Goal: Task Accomplishment & Management: Manage account settings

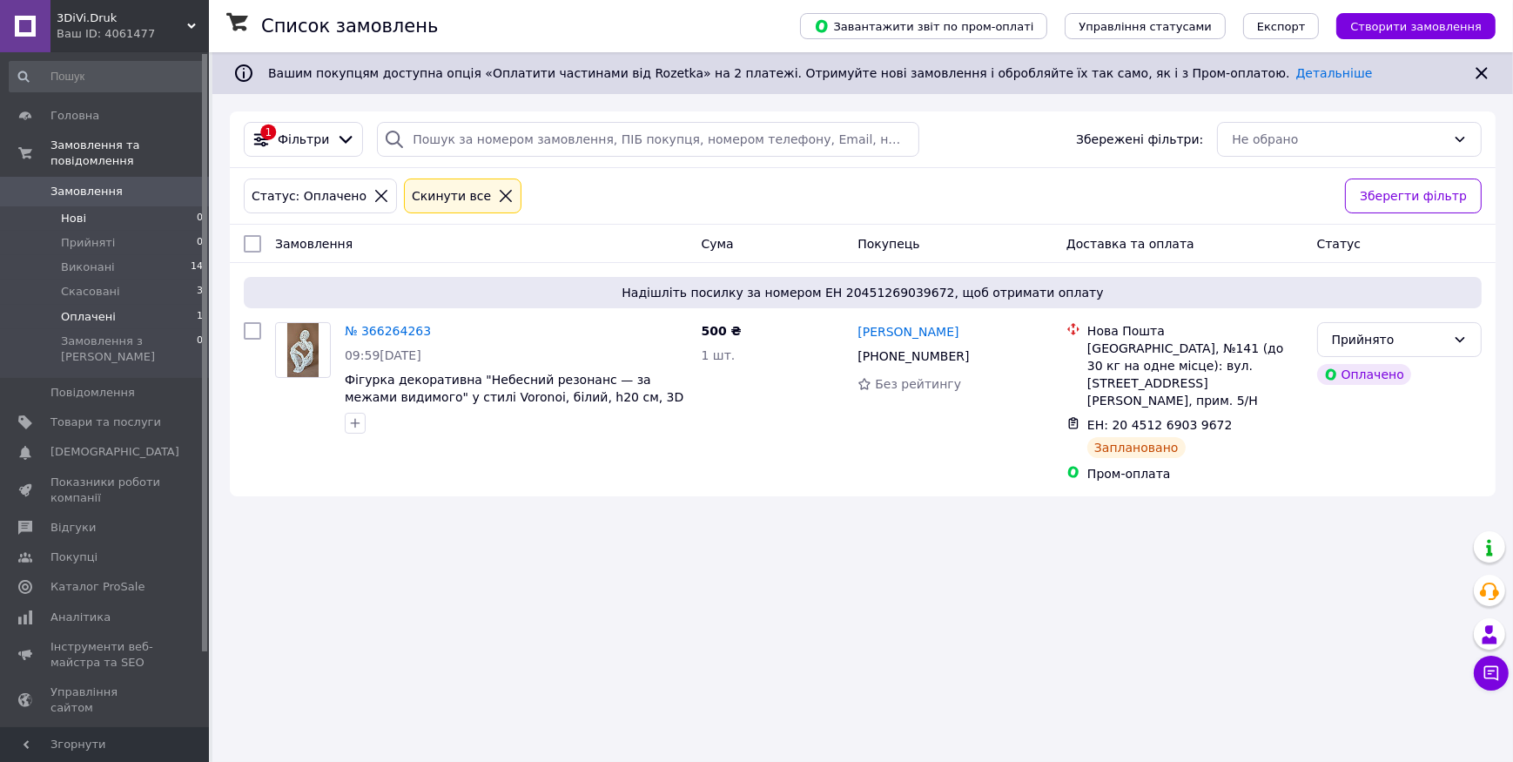
click at [54, 206] on li "Нові 0" at bounding box center [106, 218] width 213 height 24
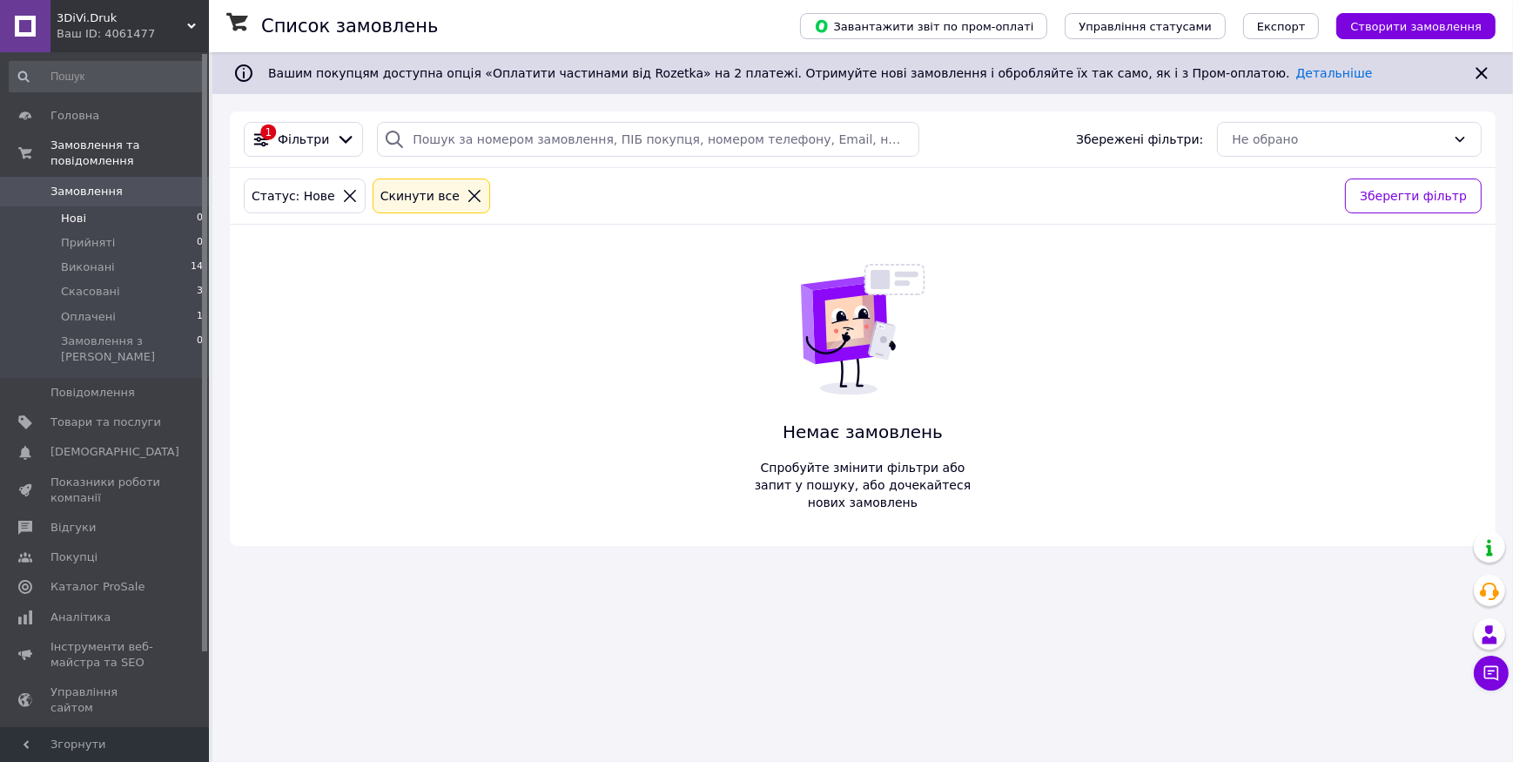
click at [78, 184] on span "Замовлення" at bounding box center [87, 192] width 72 height 16
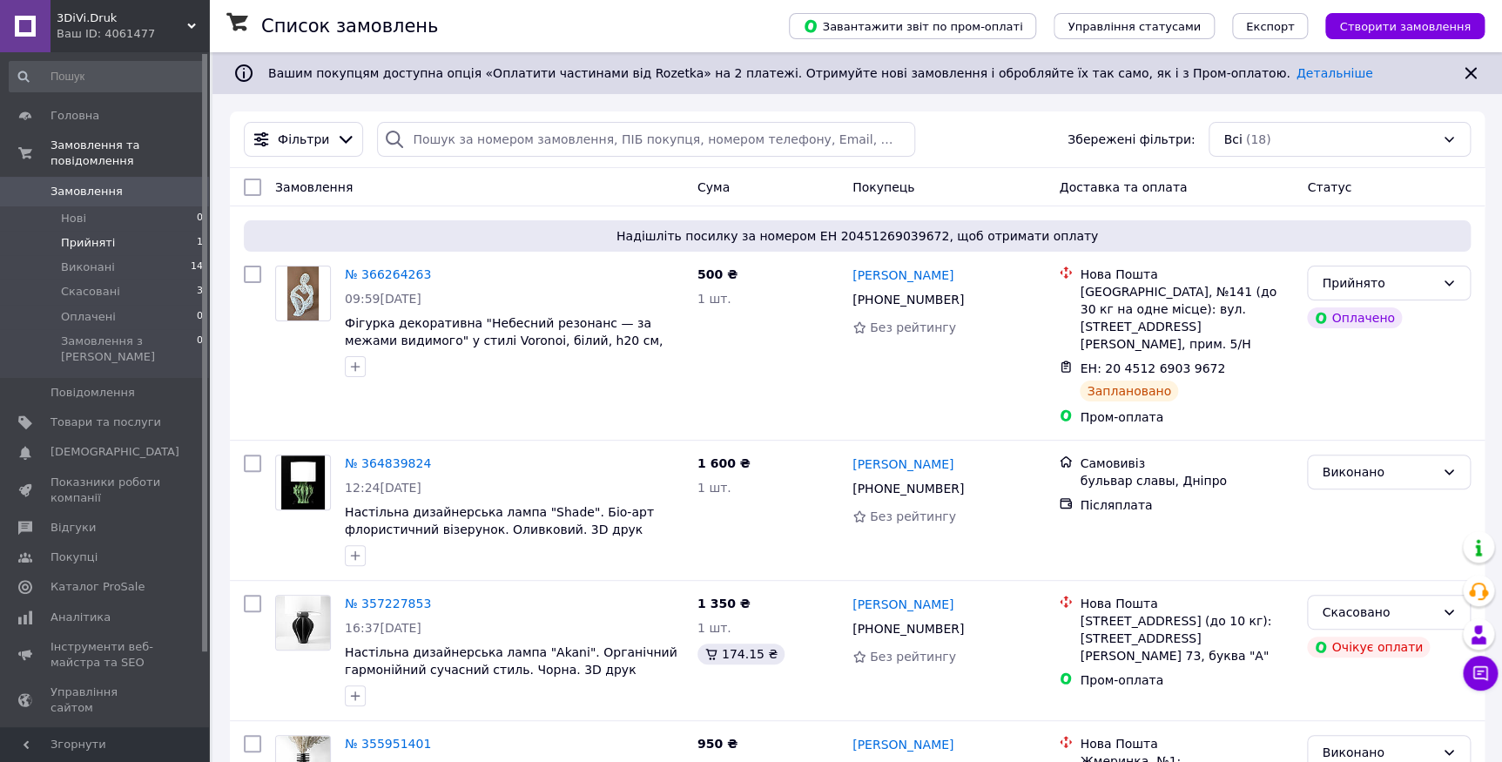
click at [111, 231] on li "Прийняті 1" at bounding box center [106, 243] width 213 height 24
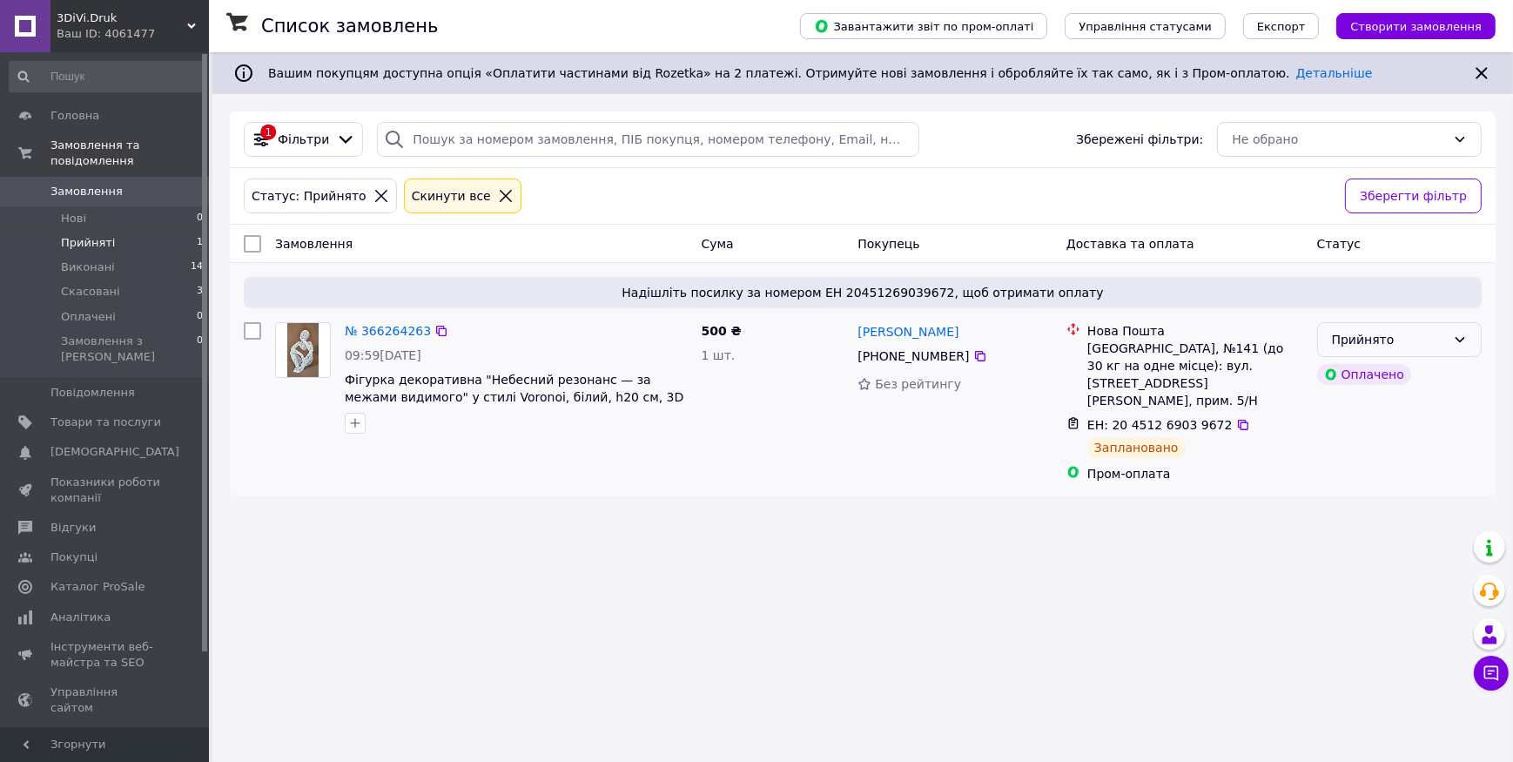
click at [1453, 340] on icon at bounding box center [1460, 340] width 14 height 14
click at [1312, 551] on div "Список замовлень Завантажити звіт по пром-оплаті Управління статусами Експорт С…" at bounding box center [862, 381] width 1301 height 762
click at [991, 544] on div "Список замовлень Завантажити звіт по пром-оплаті Управління статусами Експорт С…" at bounding box center [862, 381] width 1301 height 762
click at [74, 284] on li "Скасовані 3" at bounding box center [106, 292] width 213 height 24
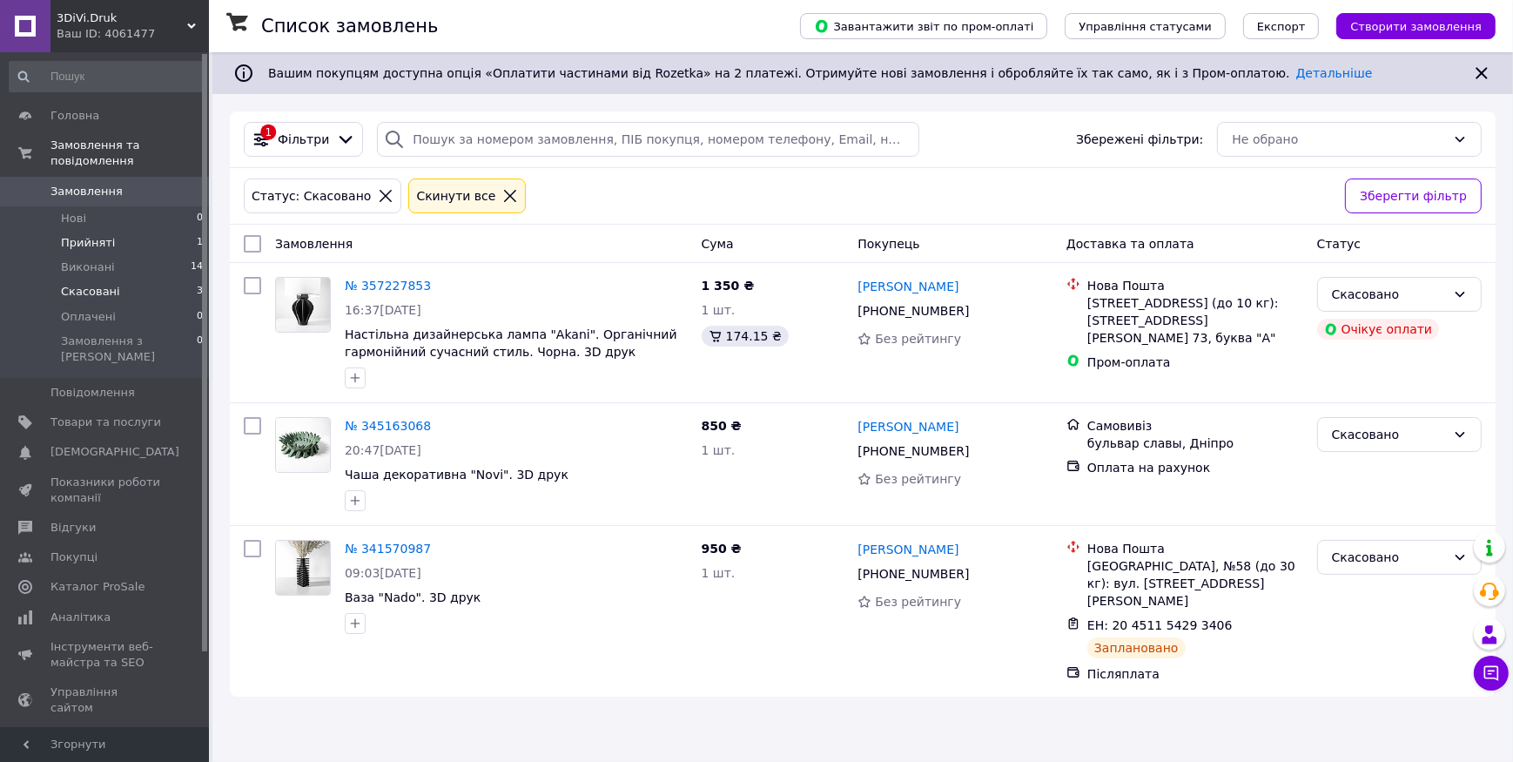
click at [87, 235] on span "Прийняті" at bounding box center [88, 243] width 54 height 16
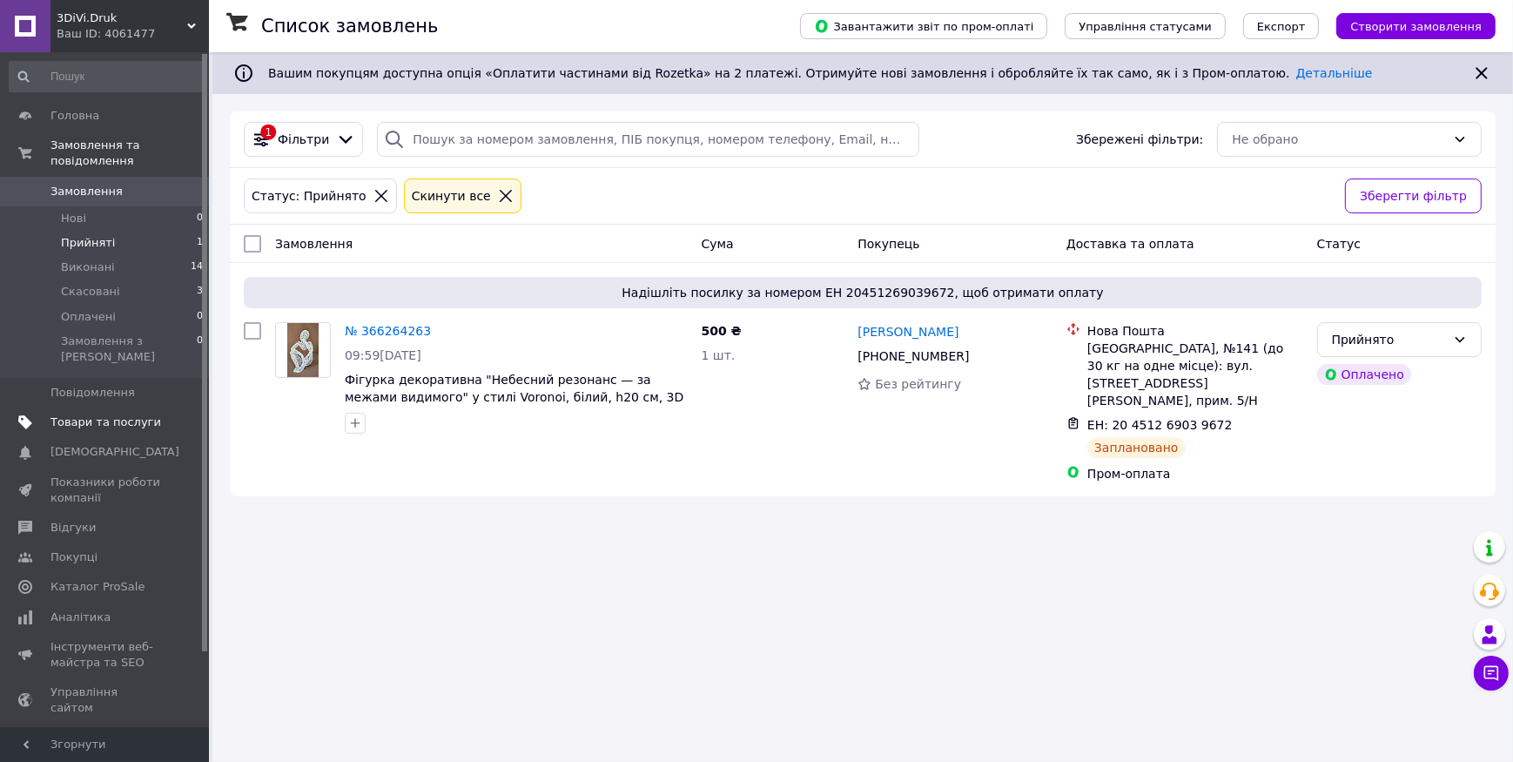
click at [67, 415] on span "Товари та послуги" at bounding box center [106, 423] width 111 height 16
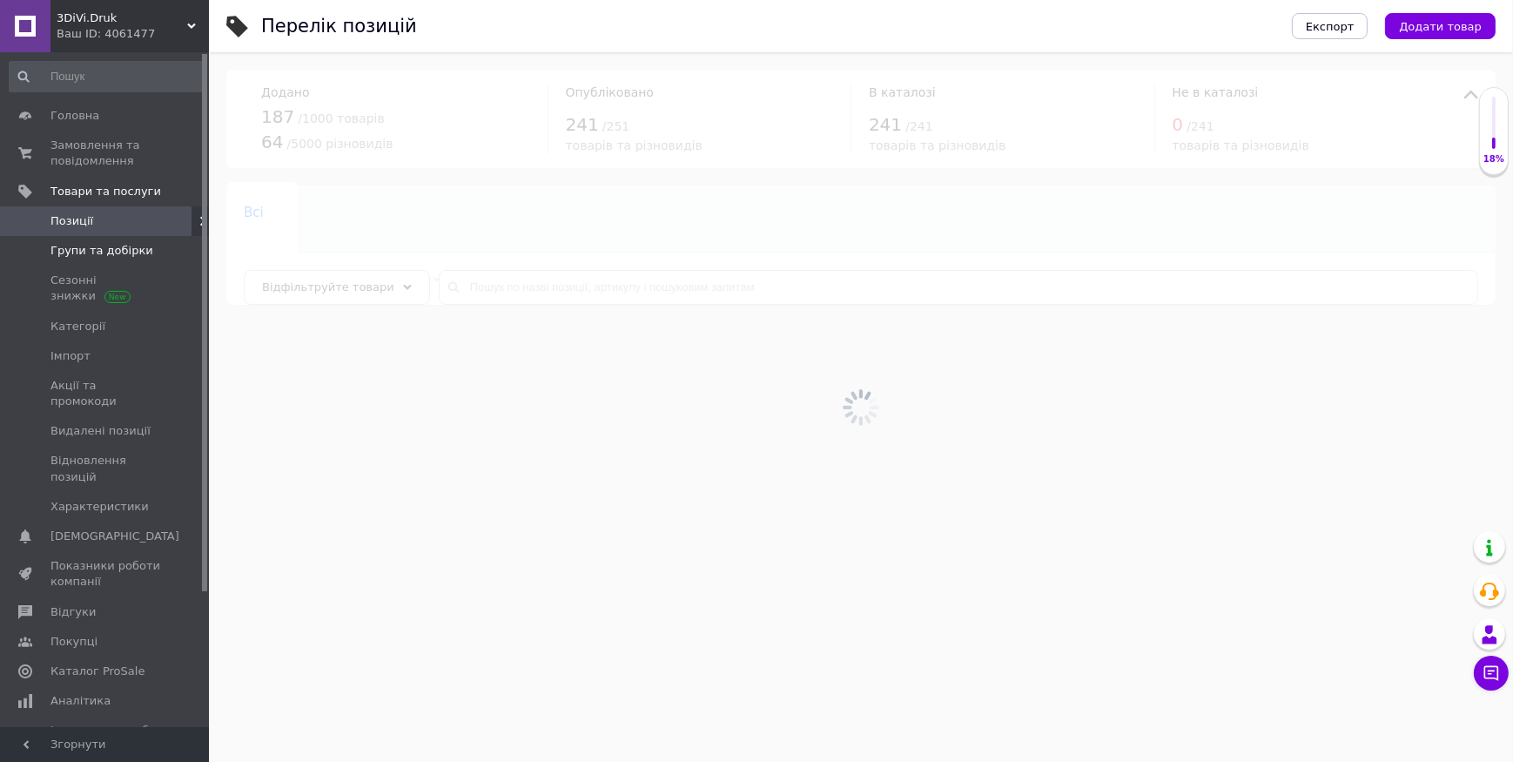
click at [78, 253] on span "Групи та добірки" at bounding box center [102, 251] width 103 height 16
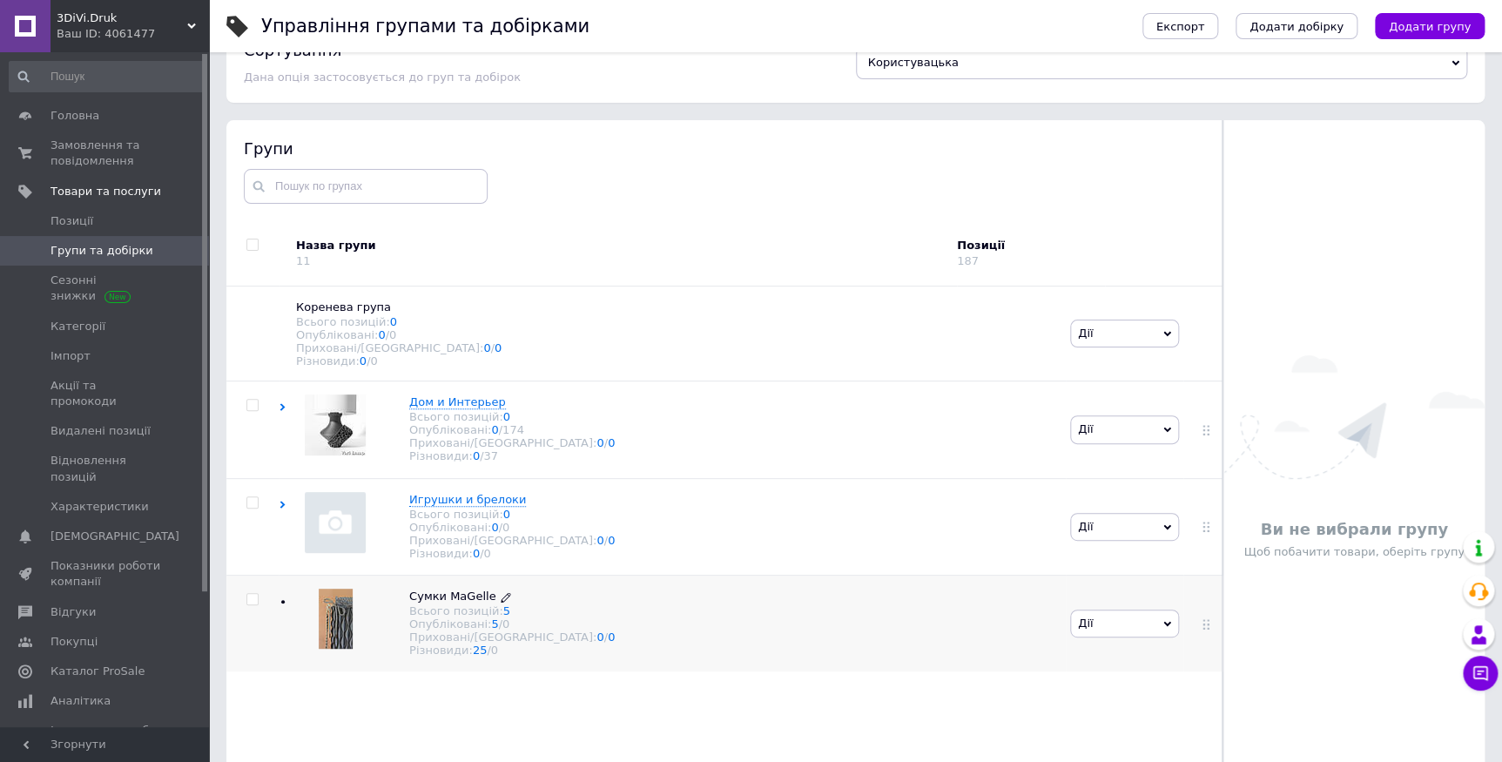
scroll to position [98, 0]
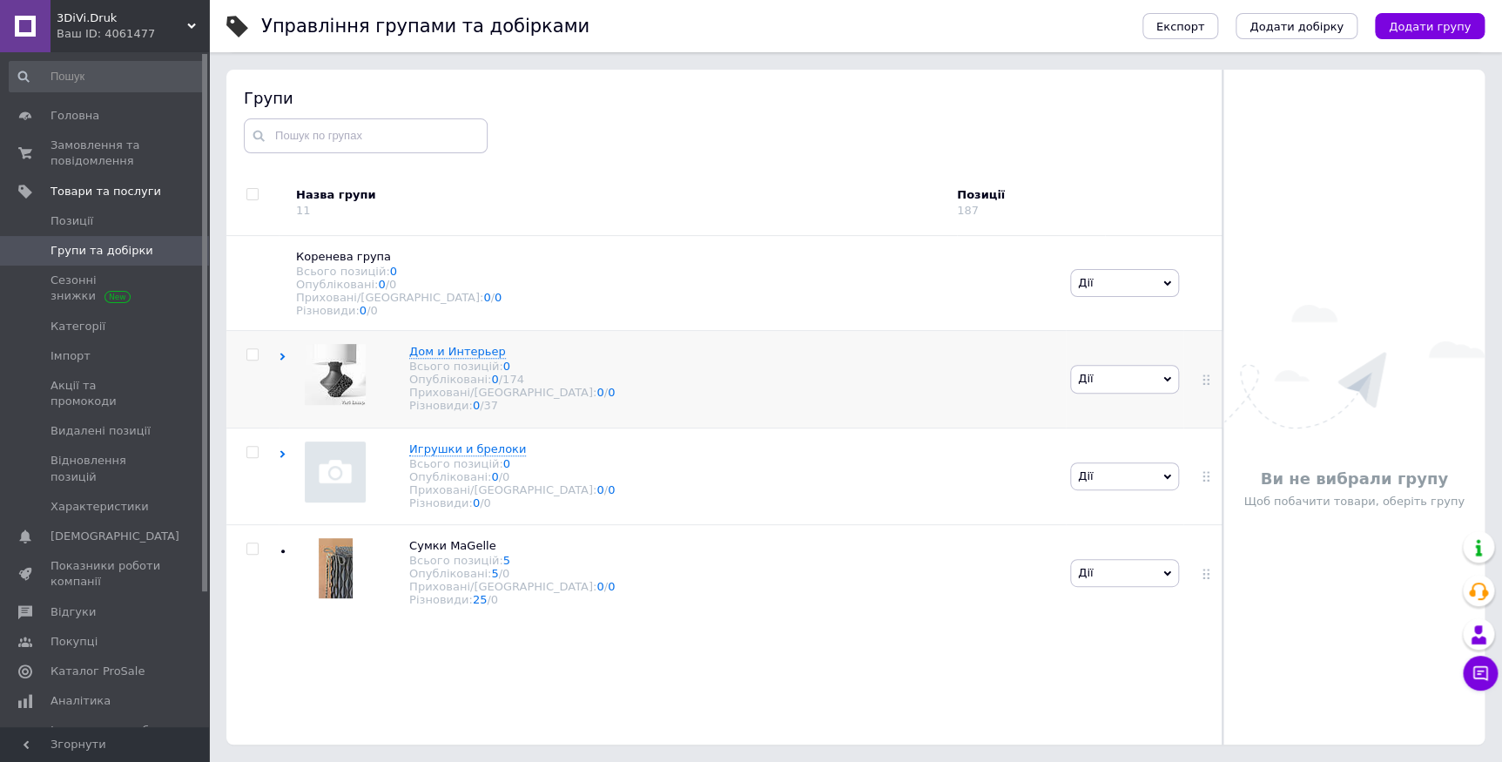
click at [284, 359] on icon at bounding box center [283, 357] width 8 height 8
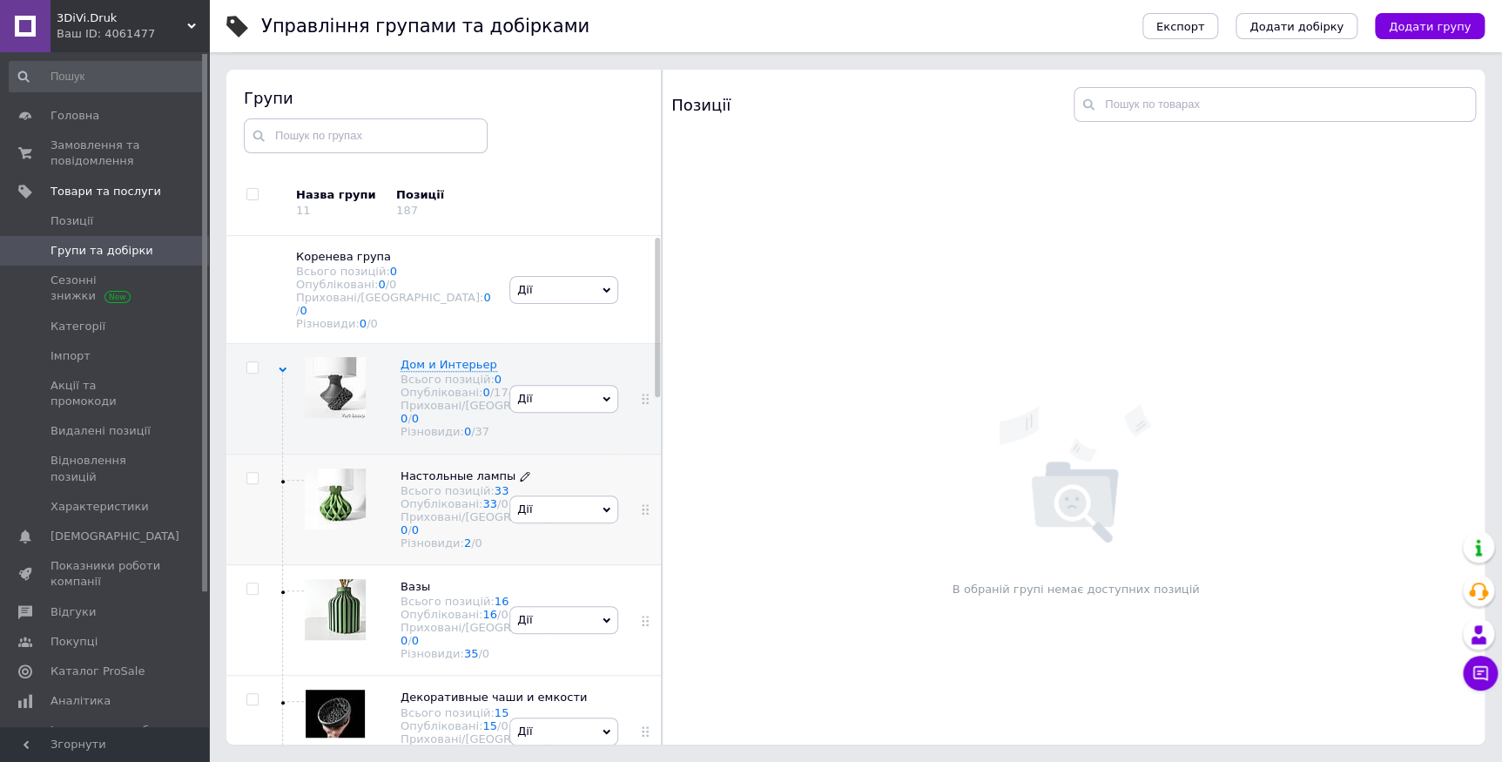
click at [415, 482] on span "Настольные лампы" at bounding box center [458, 475] width 115 height 13
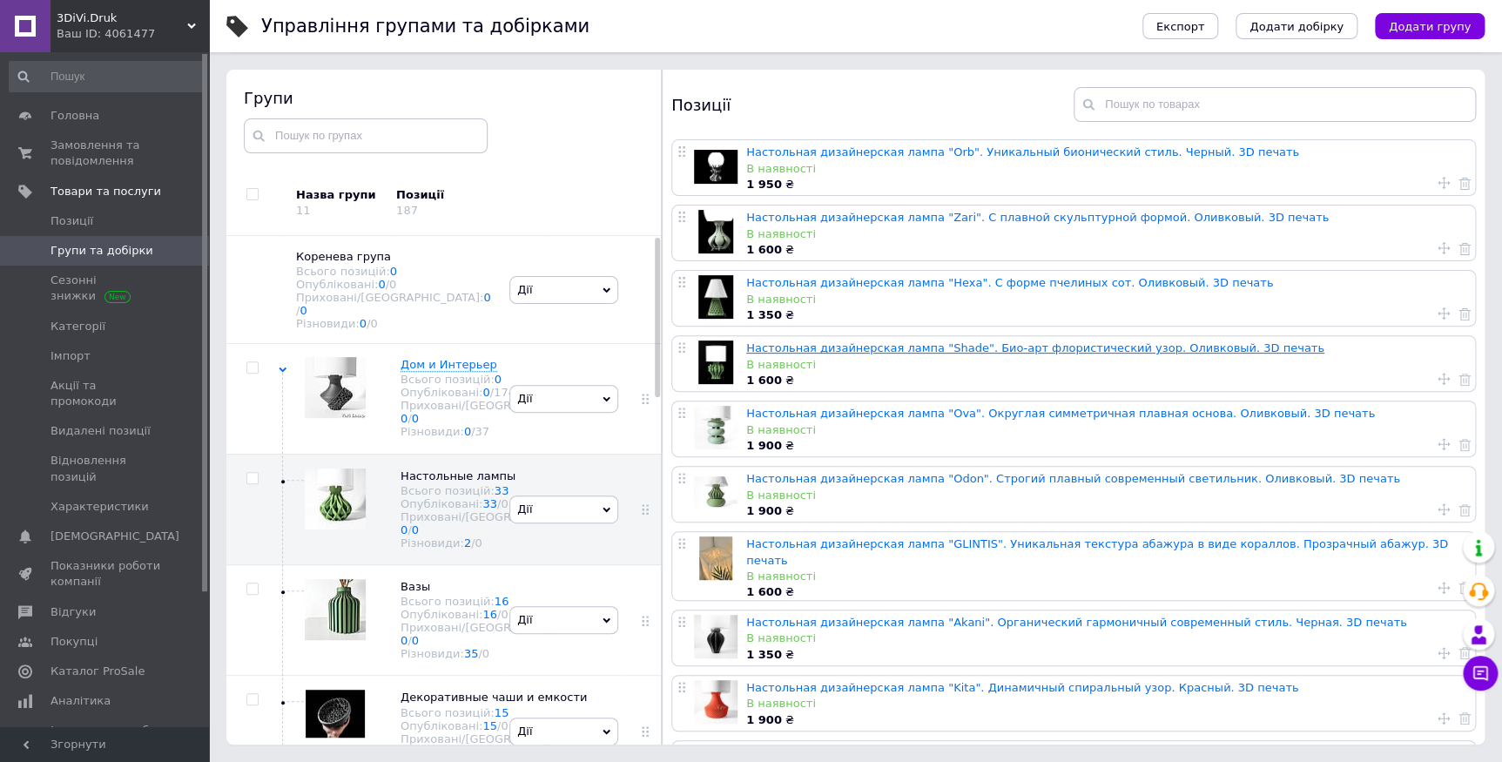
click at [914, 350] on link "Настольная дизайнерская лампа "Shade". Био-арт флористический узор. Оливковый. …" at bounding box center [1035, 347] width 578 height 13
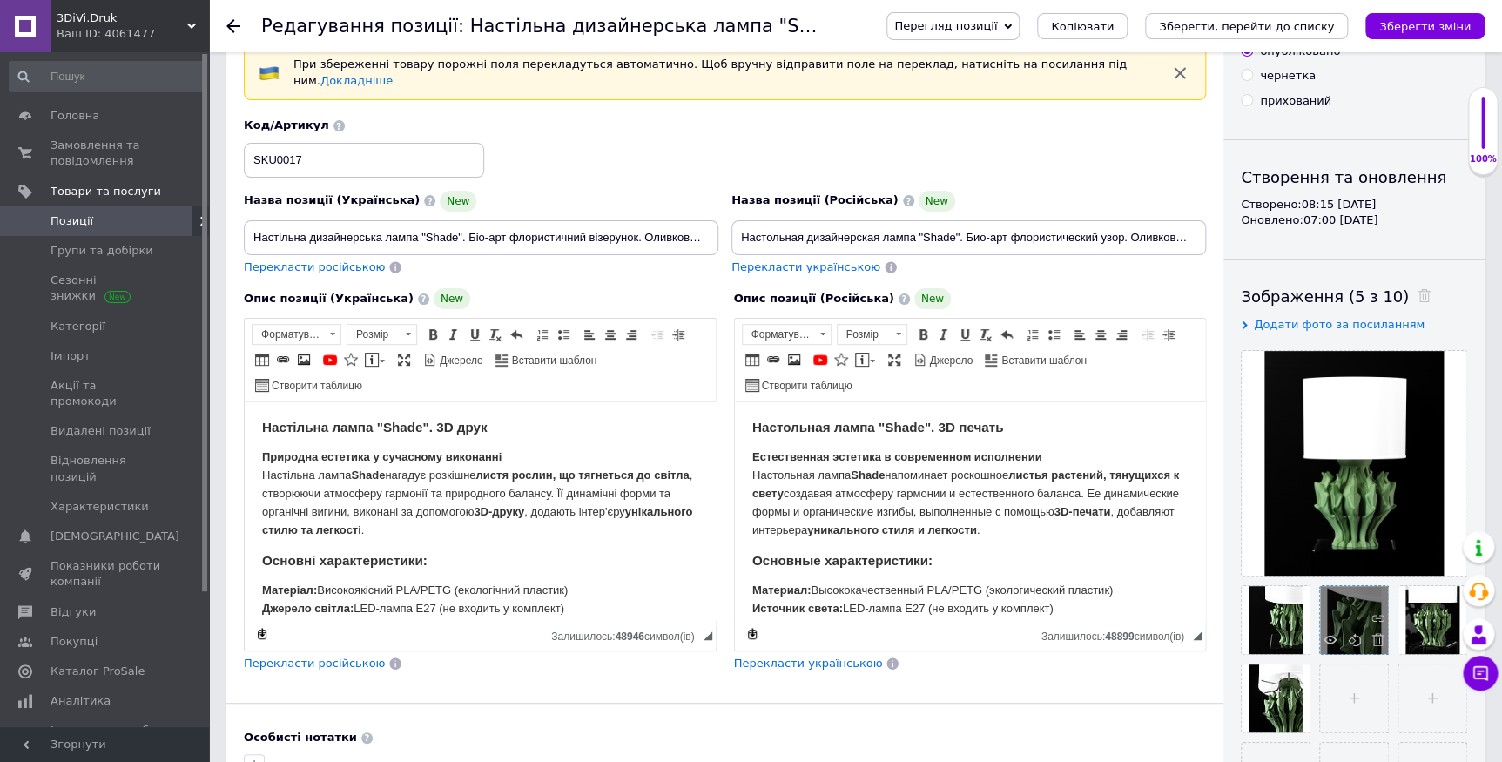
scroll to position [158, 0]
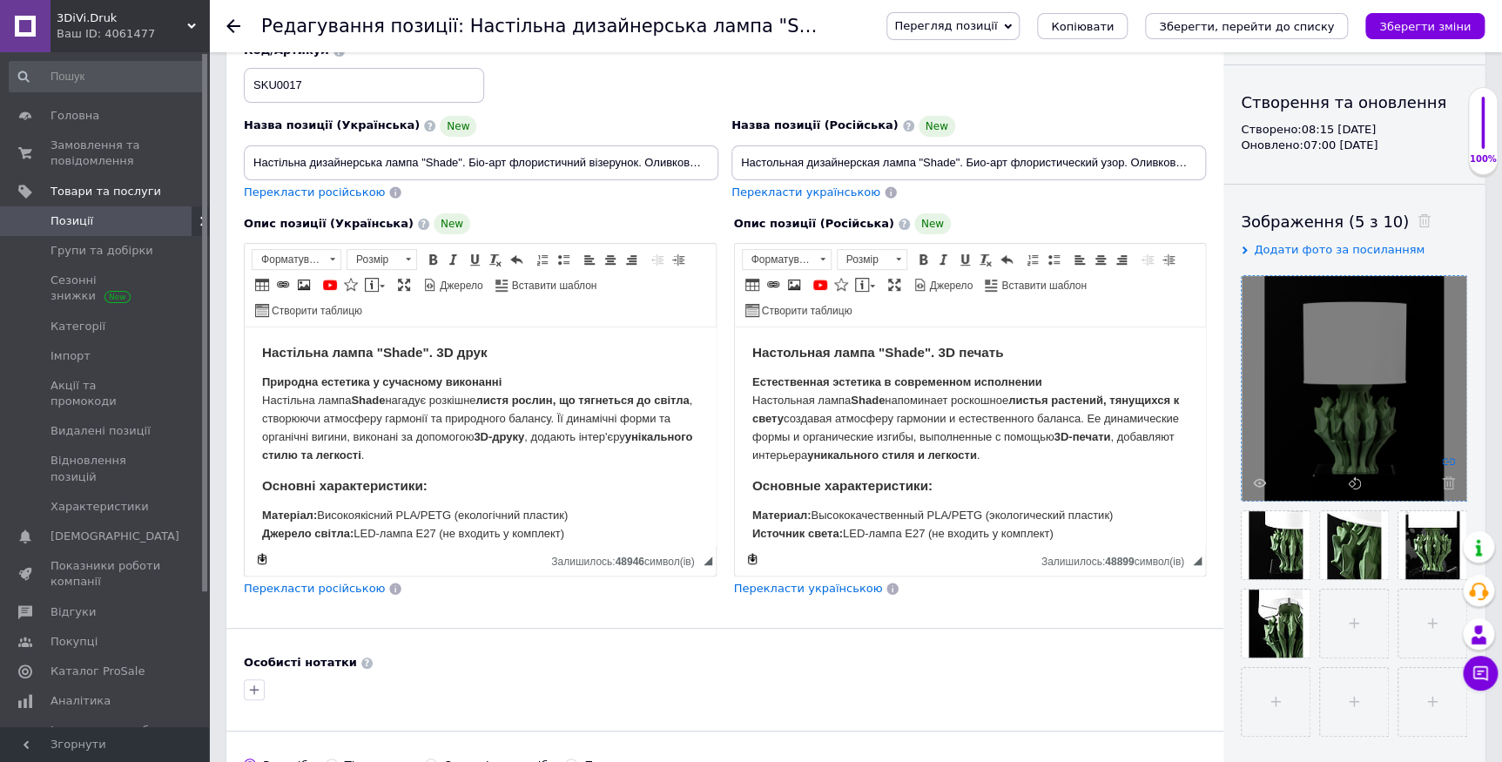
click at [1444, 458] on use at bounding box center [1448, 461] width 13 height 7
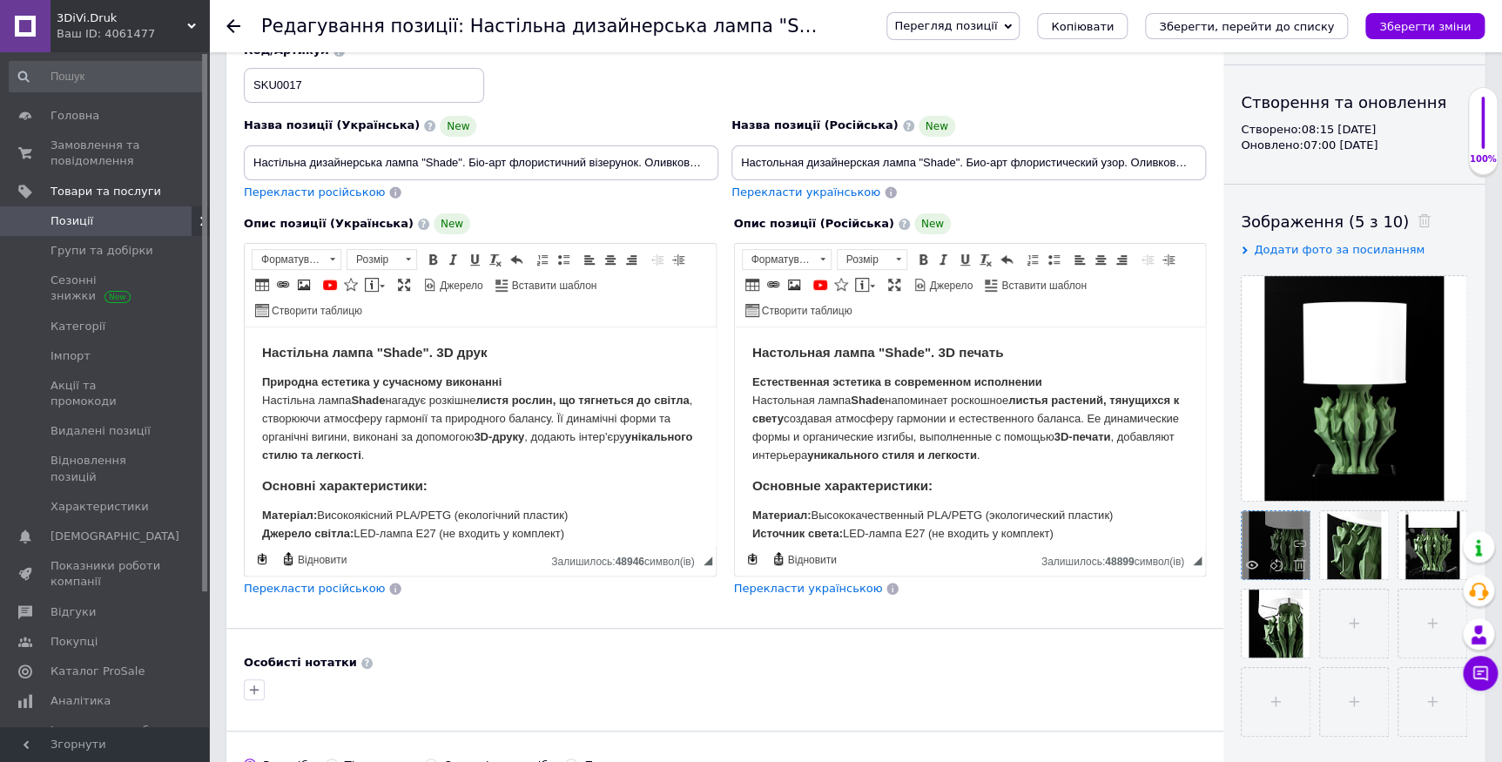
click at [1269, 550] on div at bounding box center [1276, 545] width 68 height 68
click at [1297, 541] on icon at bounding box center [1299, 542] width 13 height 13
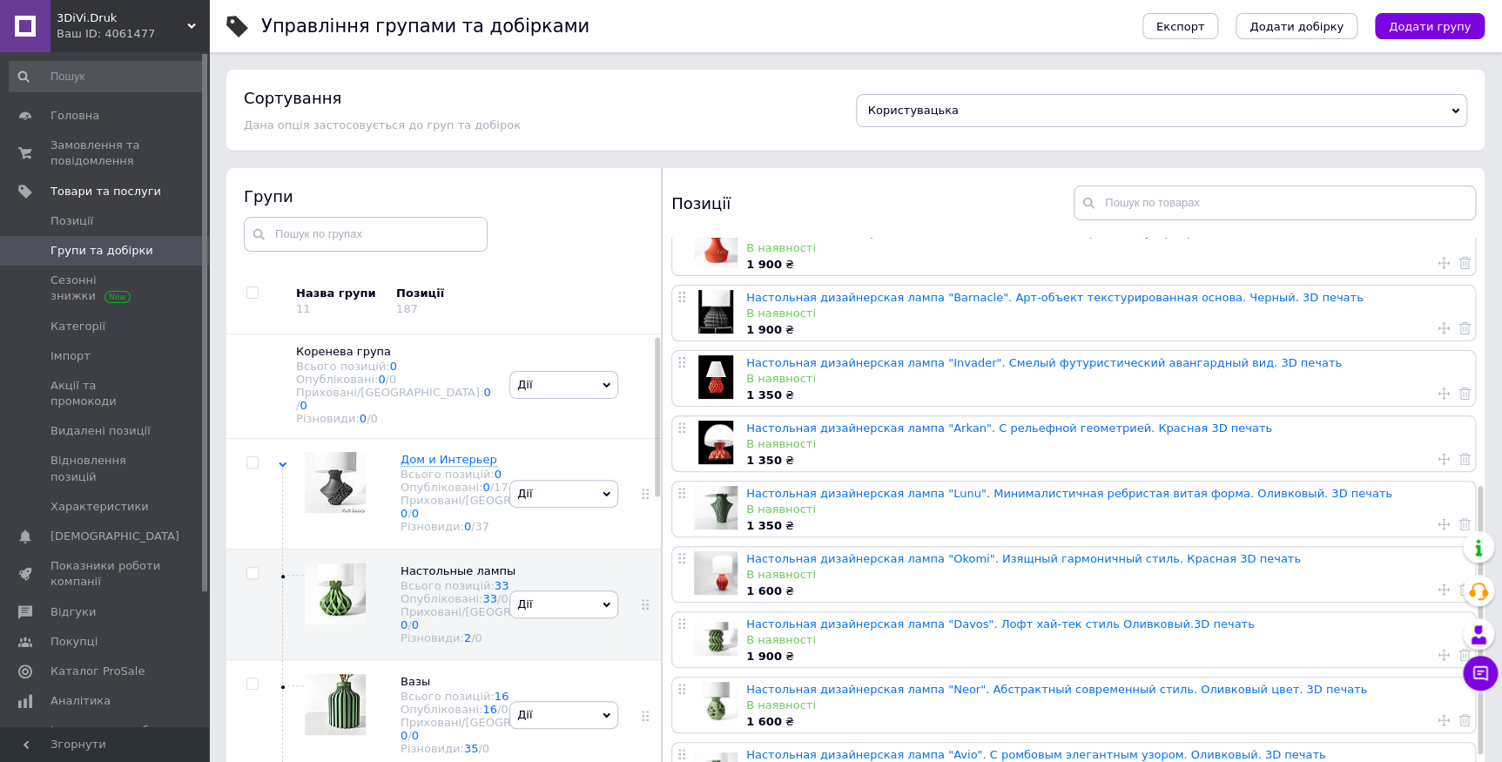
scroll to position [633, 0]
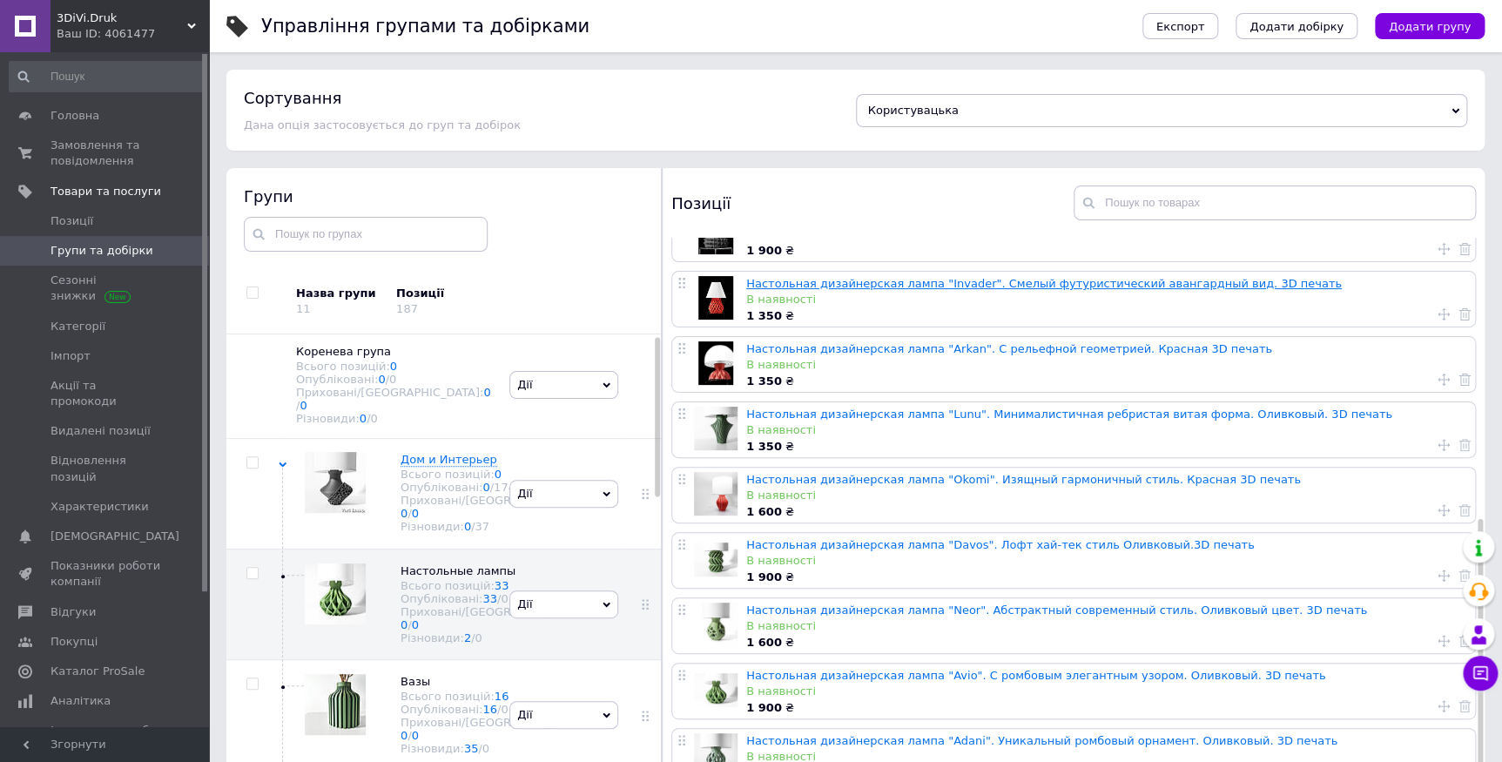
click at [927, 277] on link "Настольная дизайнерская лампа "Invader". Смелый футуристический авангардный вид…" at bounding box center [1044, 283] width 596 height 13
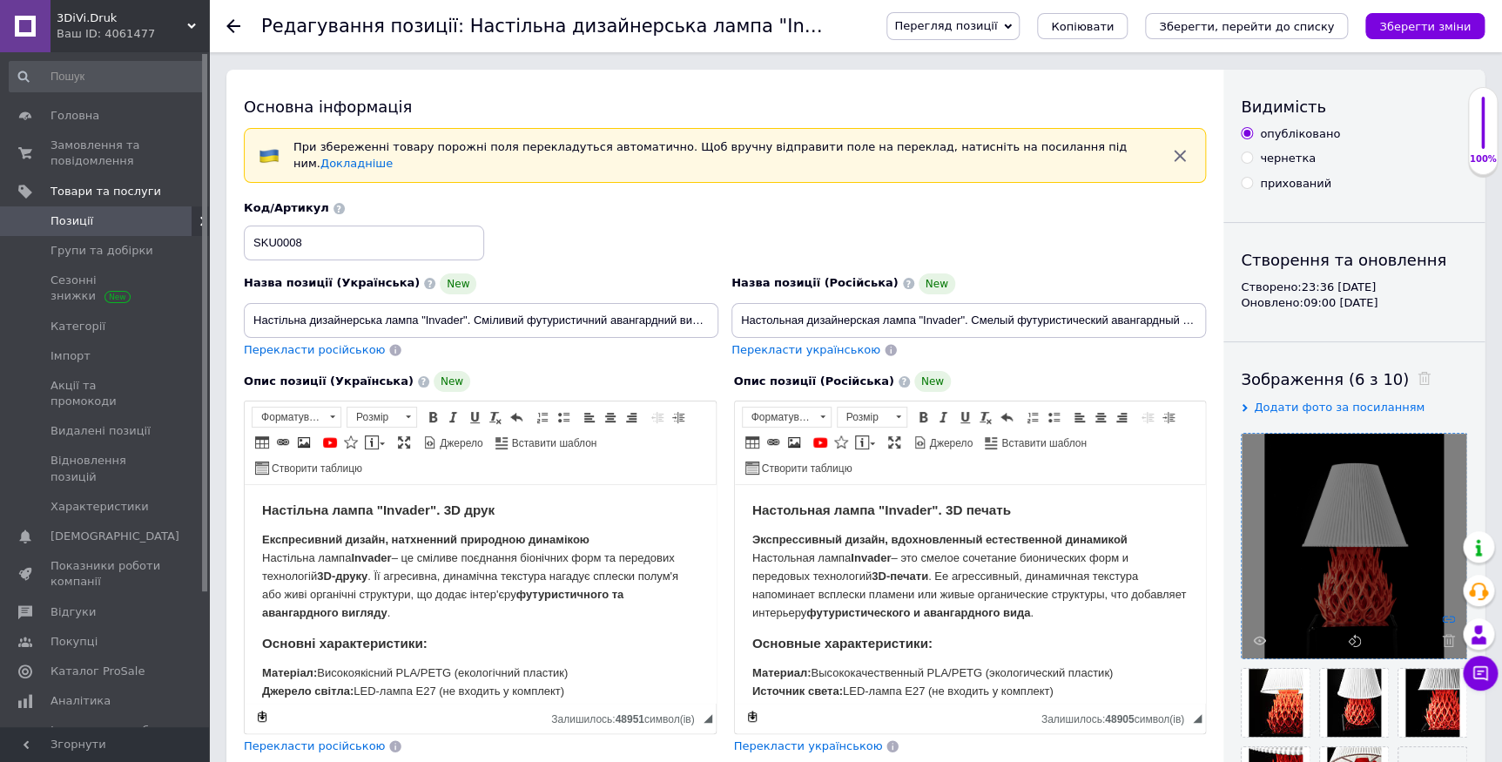
click at [1446, 618] on use at bounding box center [1448, 619] width 13 height 7
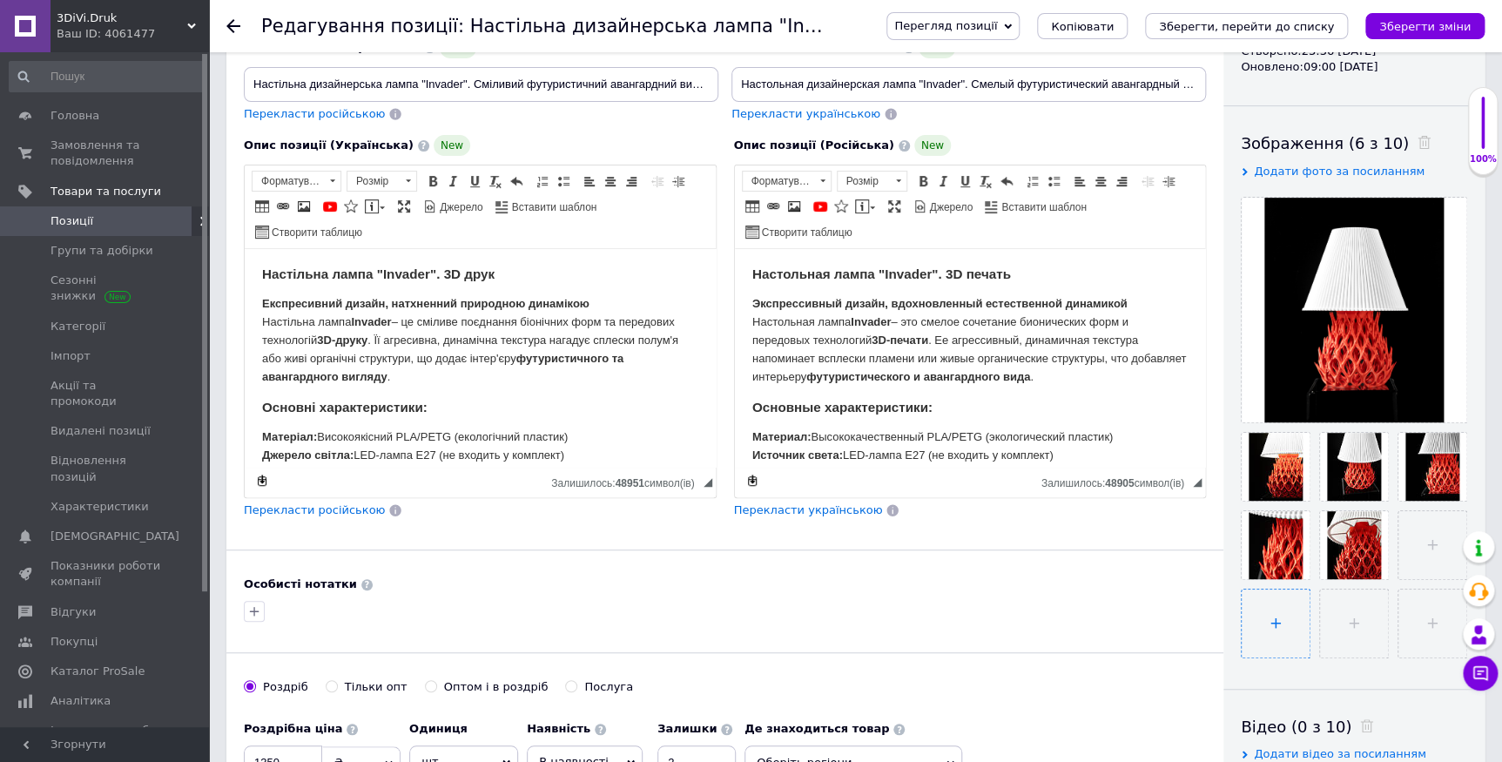
scroll to position [237, 0]
click at [1295, 459] on icon at bounding box center [1299, 463] width 13 height 13
click at [1458, 460] on icon at bounding box center [1456, 463] width 13 height 13
click at [1456, 462] on icon at bounding box center [1456, 463] width 13 height 13
click at [1301, 539] on use at bounding box center [1299, 542] width 13 height 7
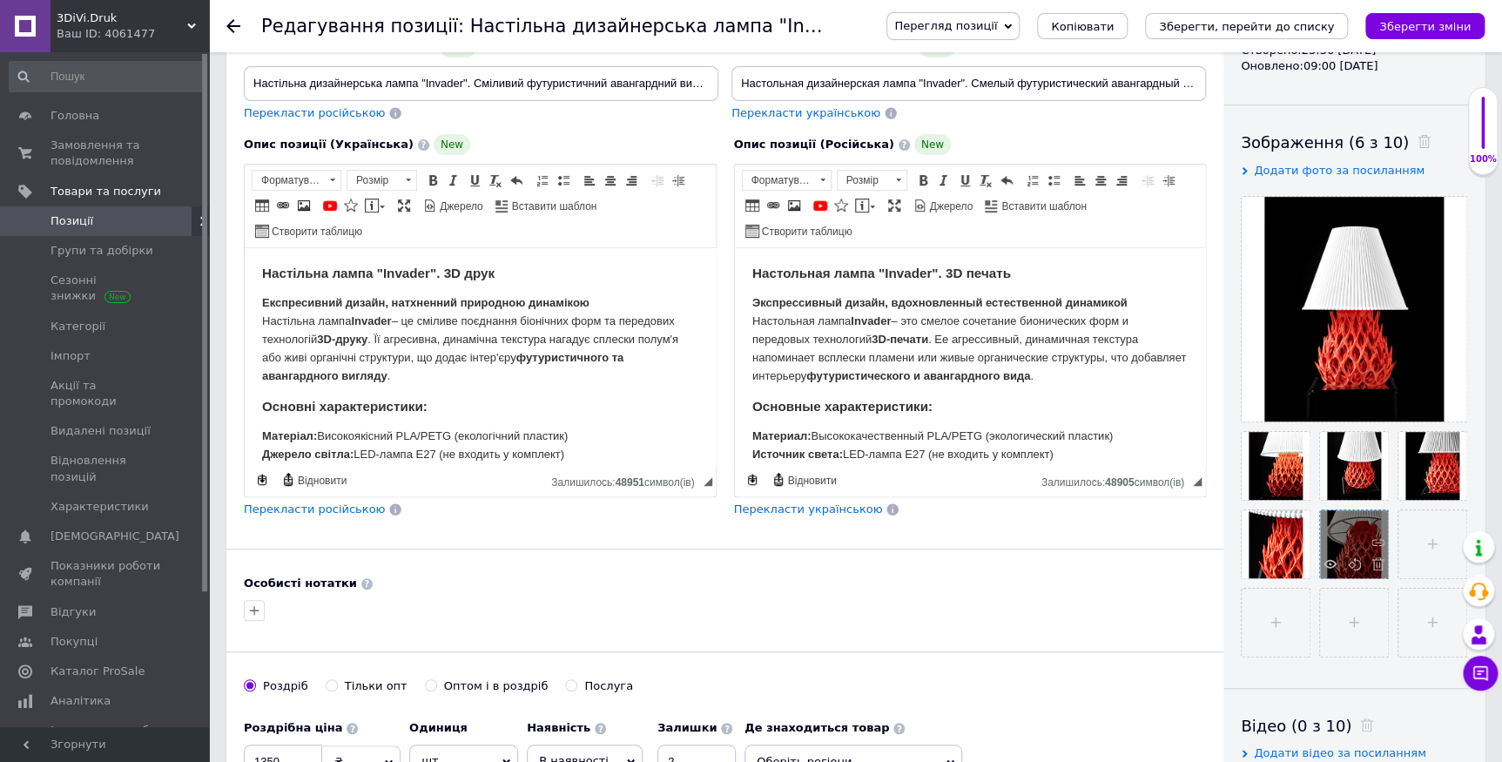
click at [1360, 532] on div at bounding box center [1354, 544] width 68 height 68
click at [1379, 536] on icon at bounding box center [1378, 542] width 13 height 13
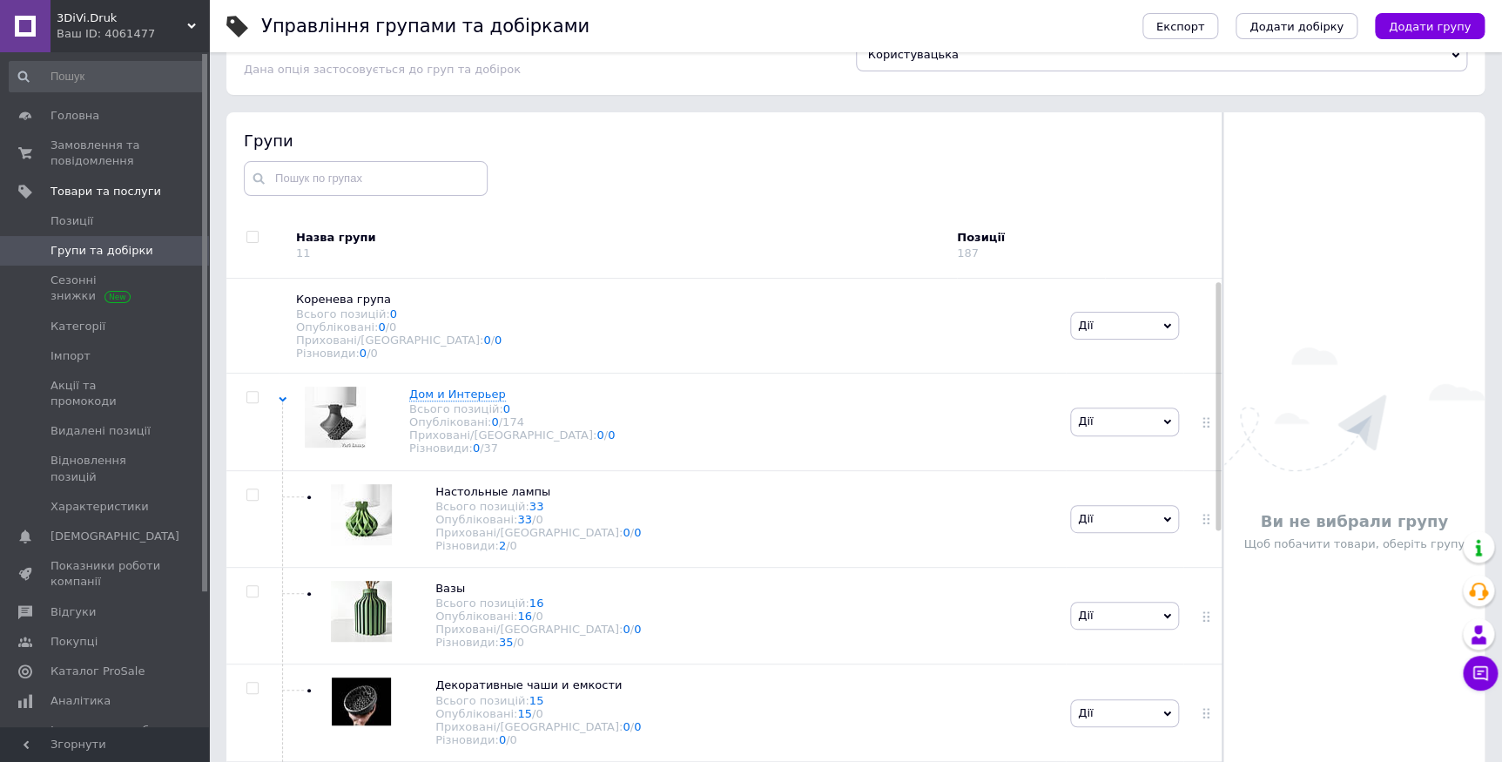
scroll to position [3, 0]
